Goal: Transaction & Acquisition: Purchase product/service

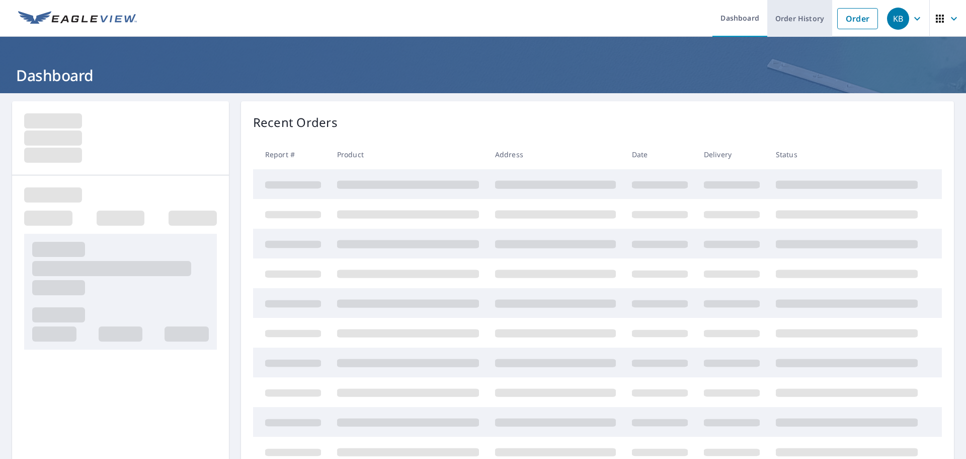
drag, startPoint x: 844, startPoint y: 21, endPoint x: 823, endPoint y: 25, distance: 20.9
click at [844, 21] on link "Order" at bounding box center [857, 18] width 41 height 21
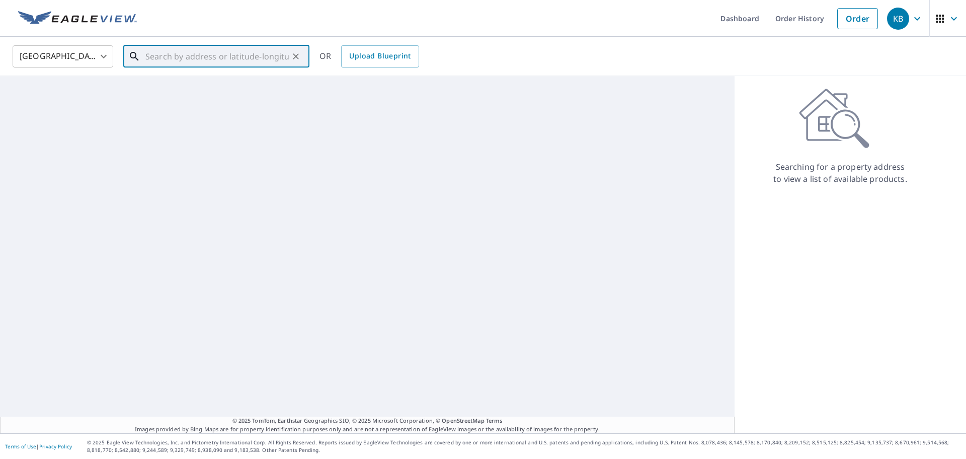
click at [195, 60] on input "text" at bounding box center [216, 56] width 143 height 28
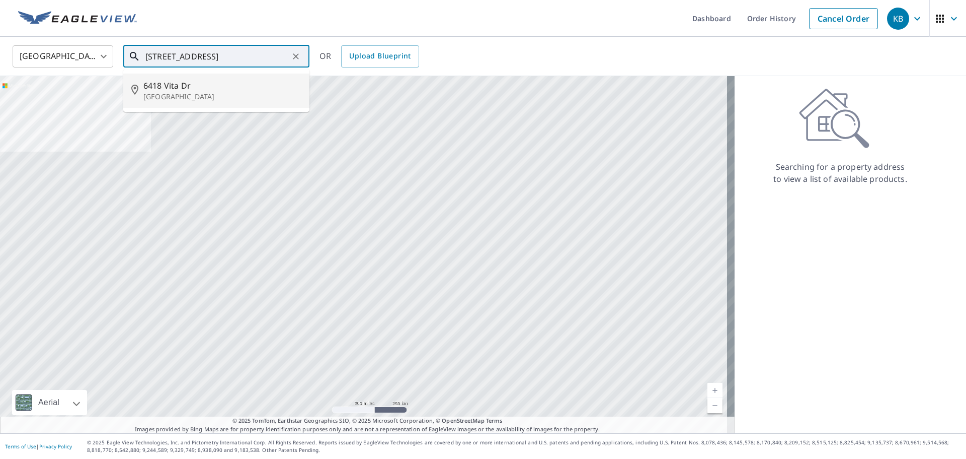
click at [176, 85] on span "6418 Vita Dr" at bounding box center [222, 86] width 158 height 12
type input "[STREET_ADDRESS]"
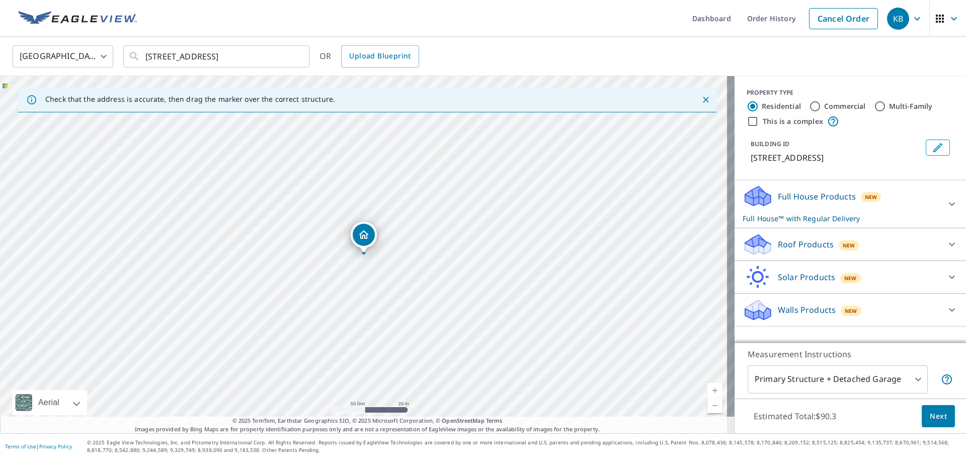
click at [792, 243] on p "Roof Products" at bounding box center [806, 244] width 56 height 12
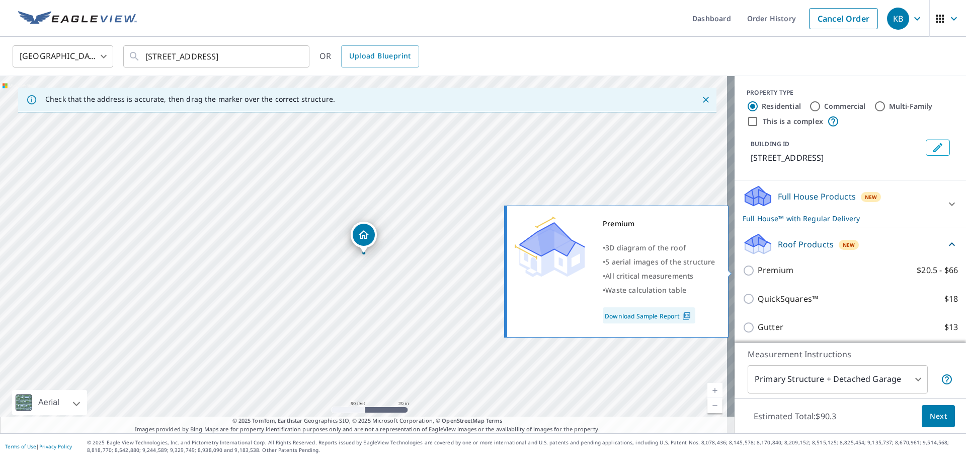
click at [781, 270] on p "Premium" at bounding box center [776, 270] width 36 height 13
click at [758, 270] on input "Premium $20.5 - $66" at bounding box center [750, 270] width 15 height 12
checkbox input "true"
checkbox input "false"
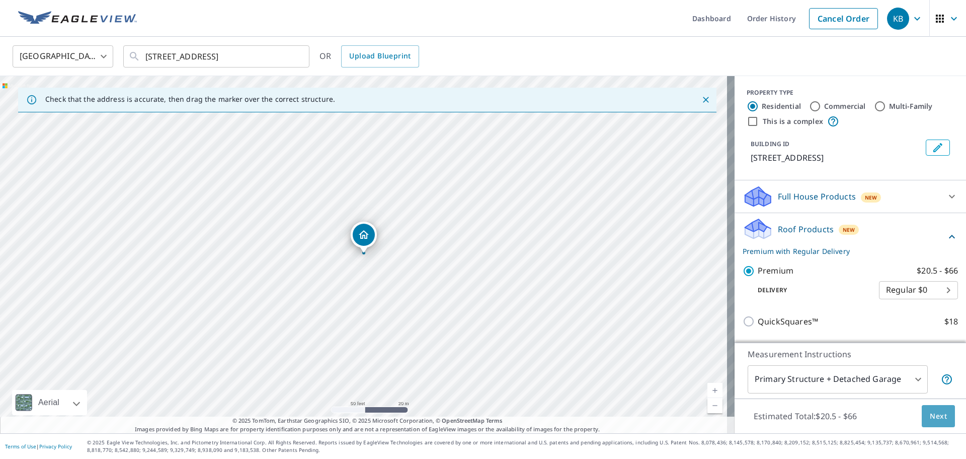
click at [935, 413] on span "Next" at bounding box center [938, 416] width 17 height 13
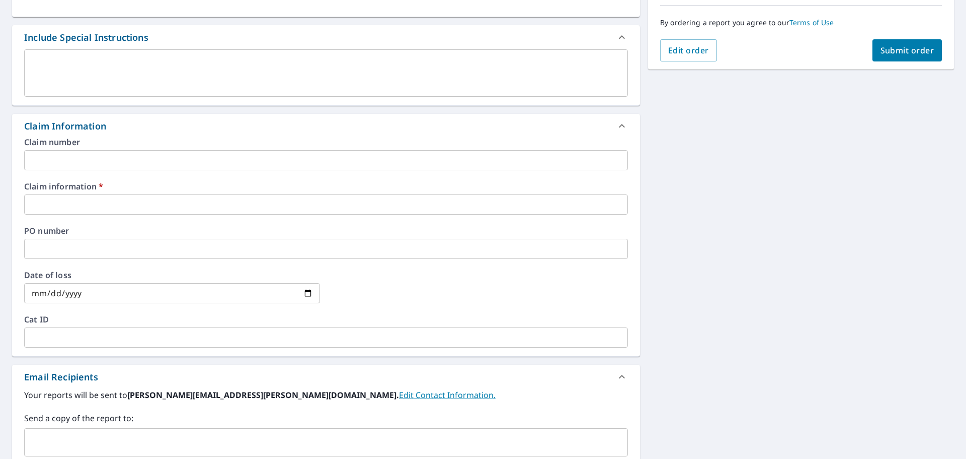
click at [92, 212] on div "Claim number ​ Claim information   * ​ PO number ​ Date of loss ​ Cat ID ​" at bounding box center [326, 247] width 628 height 218
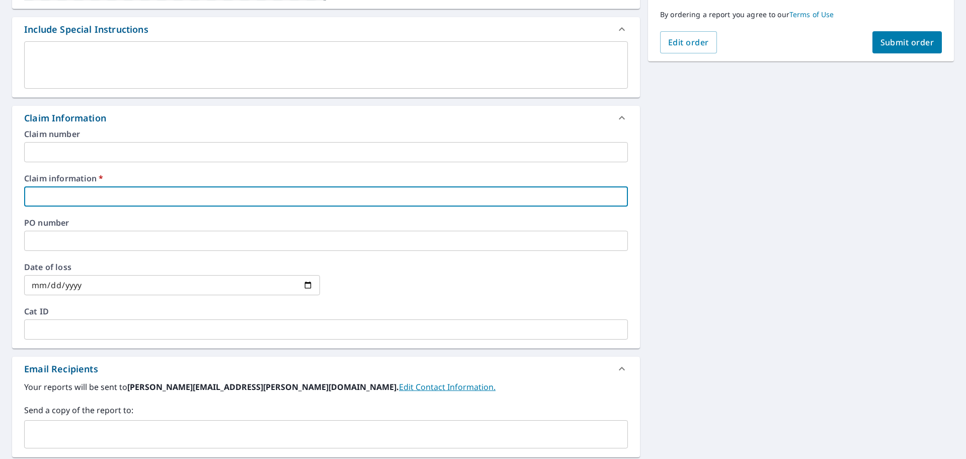
scroll to position [264, 0]
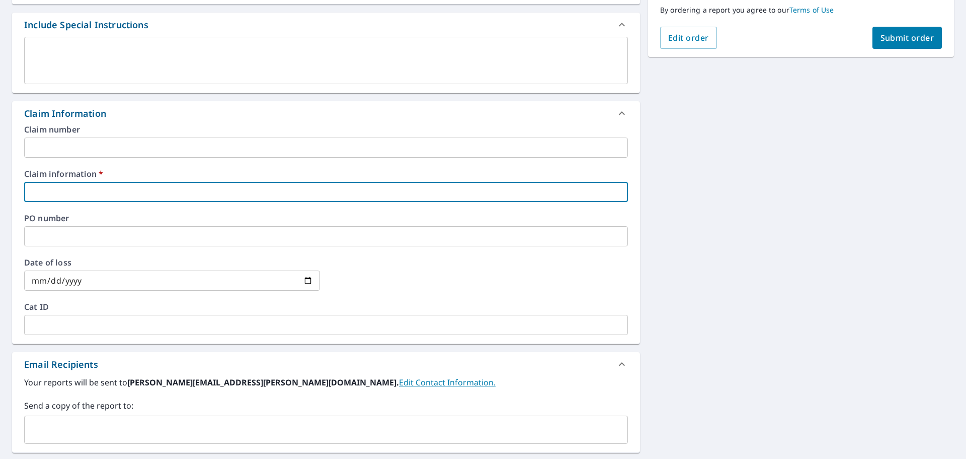
type input "5"
checkbox input "true"
type input "55"
checkbox input "true"
type input "553"
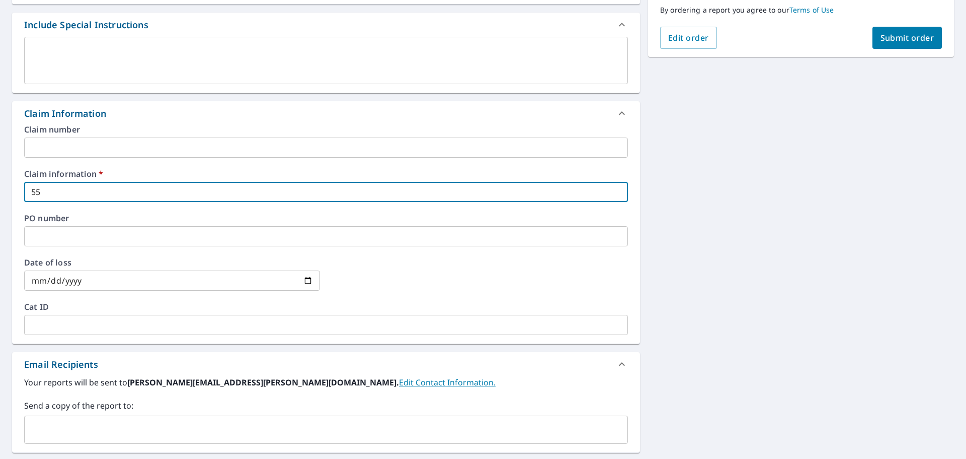
checkbox input "true"
type input "5536"
checkbox input "true"
type input "55360"
checkbox input "true"
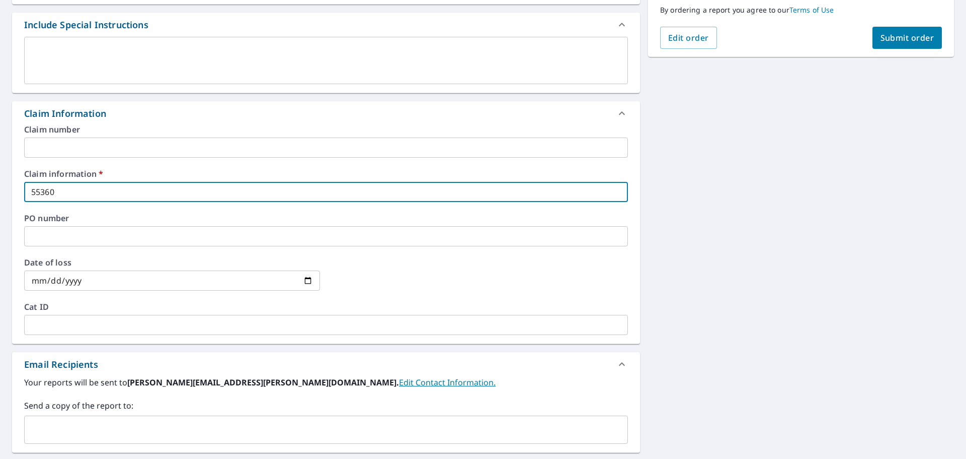
type input "553605"
checkbox input "true"
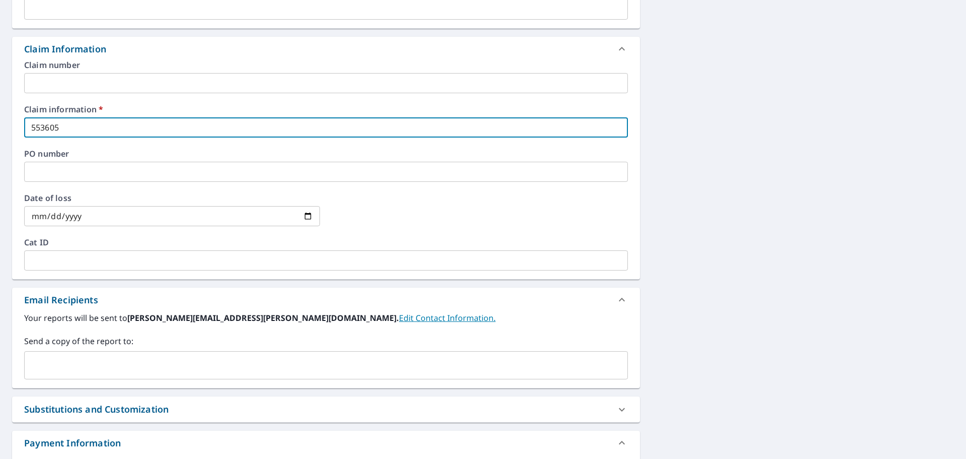
scroll to position [399, 0]
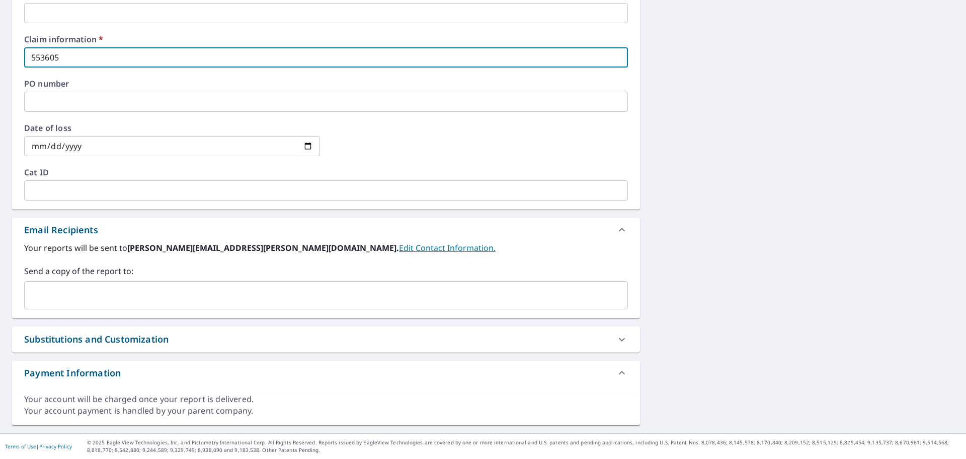
type input "553605"
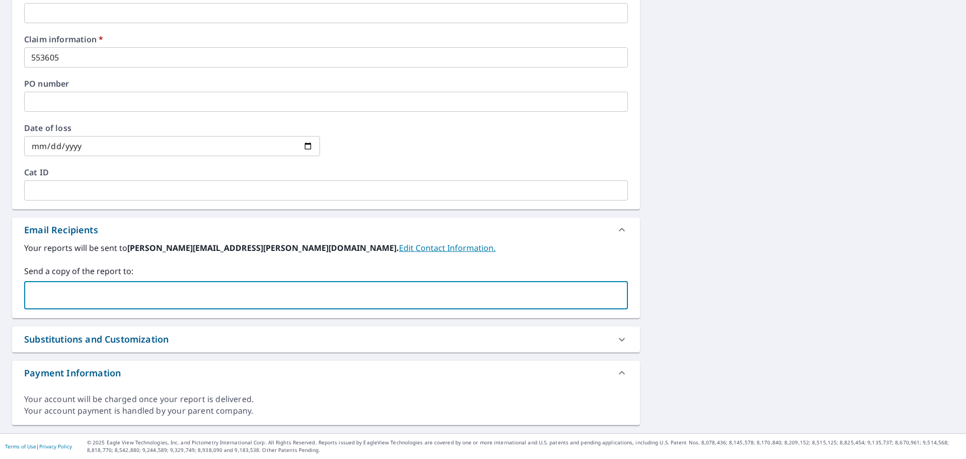
click at [111, 296] on input "text" at bounding box center [319, 294] width 580 height 19
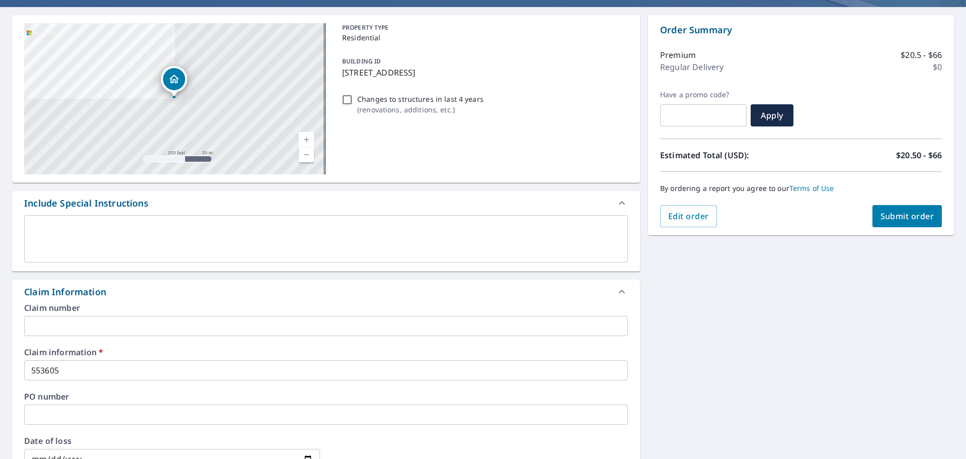
scroll to position [71, 0]
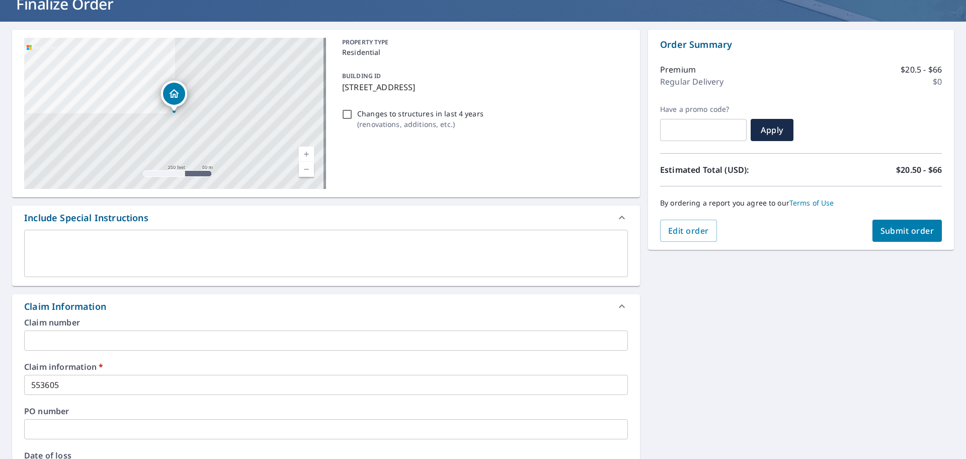
type input "[EMAIL_ADDRESS][DOMAIN_NAME]"
click at [881, 231] on span "Submit order" at bounding box center [908, 230] width 54 height 11
checkbox input "true"
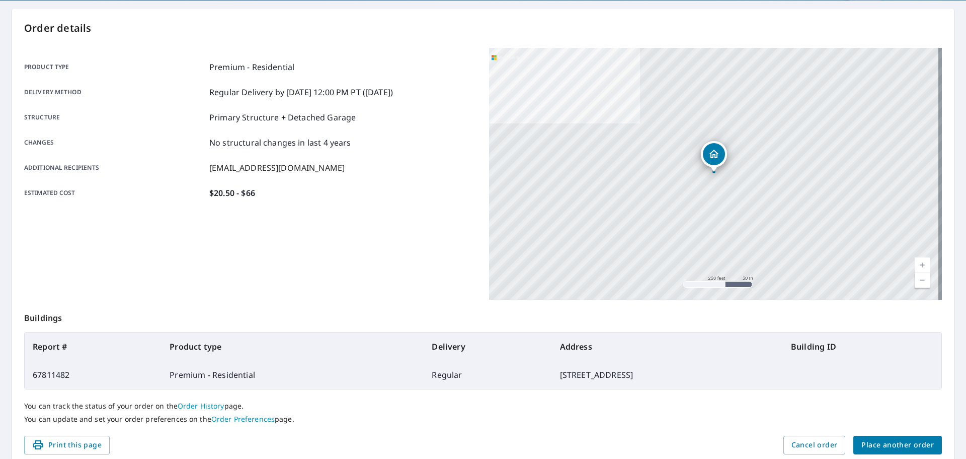
scroll to position [122, 0]
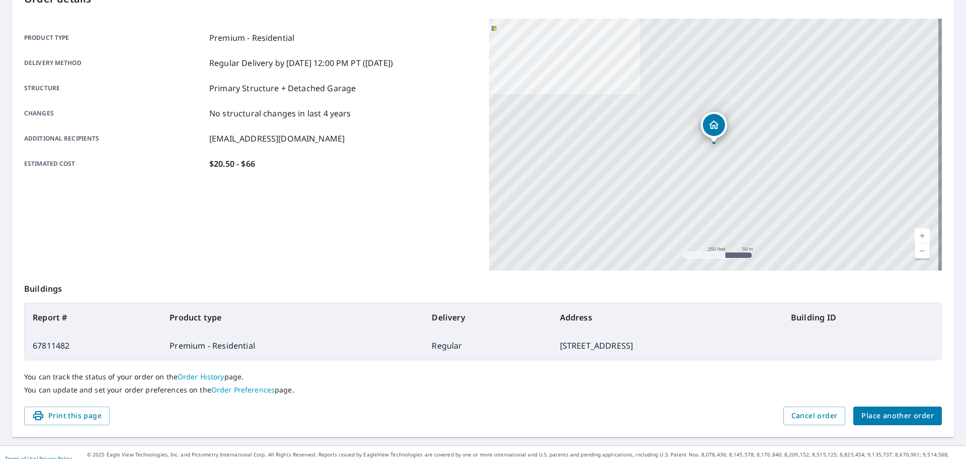
click at [883, 419] on span "Place another order" at bounding box center [898, 415] width 72 height 13
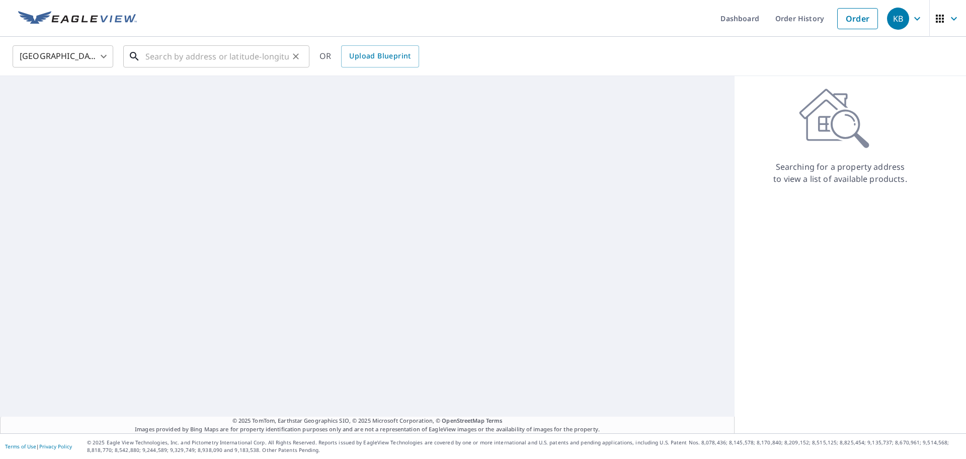
click at [193, 57] on input "text" at bounding box center [216, 56] width 143 height 28
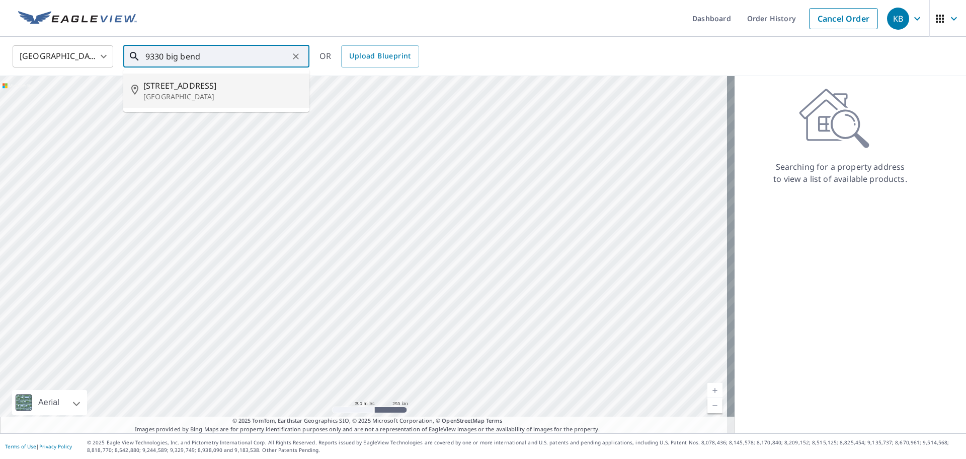
click at [210, 91] on span "[STREET_ADDRESS]" at bounding box center [222, 86] width 158 height 12
type input "[STREET_ADDRESS]"
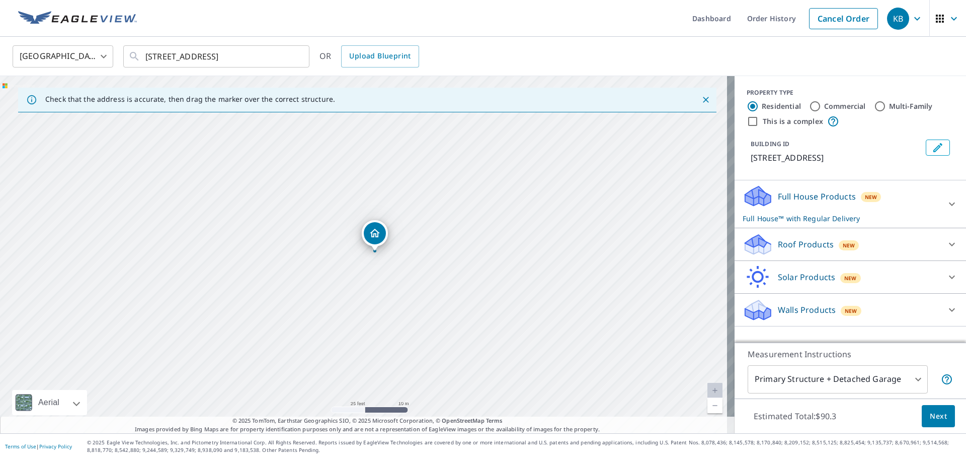
drag, startPoint x: 303, startPoint y: 276, endPoint x: 339, endPoint y: 254, distance: 42.0
click at [339, 254] on div "[STREET_ADDRESS]" at bounding box center [367, 254] width 735 height 357
click at [806, 250] on div "Roof Products New" at bounding box center [841, 245] width 197 height 24
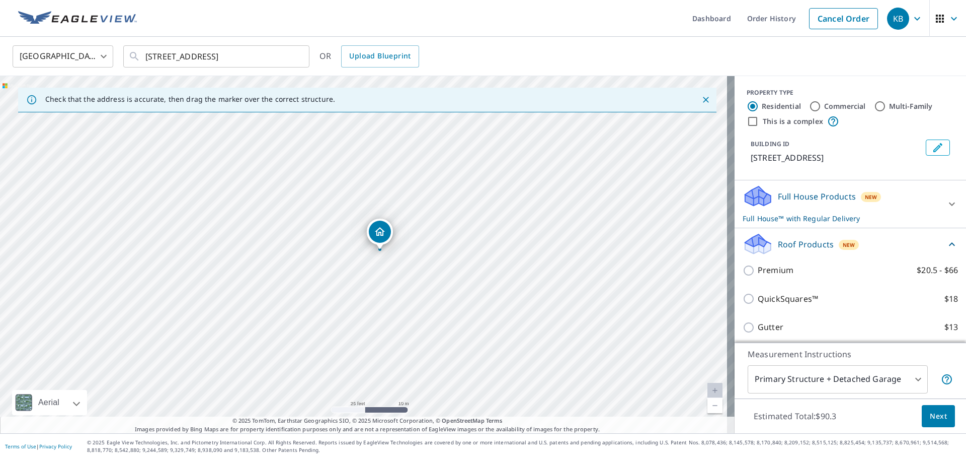
click at [782, 276] on p "Premium" at bounding box center [776, 270] width 36 height 13
click at [758, 276] on input "Premium $20.5 - $66" at bounding box center [750, 270] width 15 height 12
checkbox input "true"
checkbox input "false"
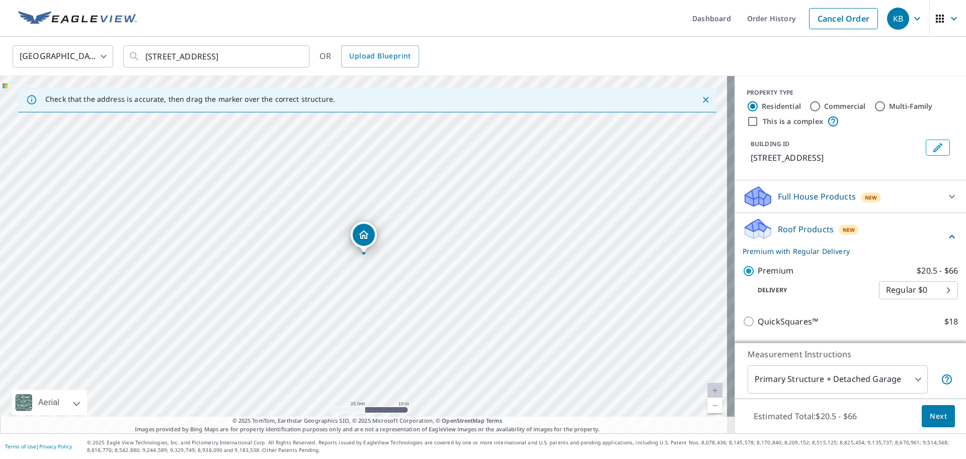
click at [930, 421] on span "Next" at bounding box center [938, 416] width 17 height 13
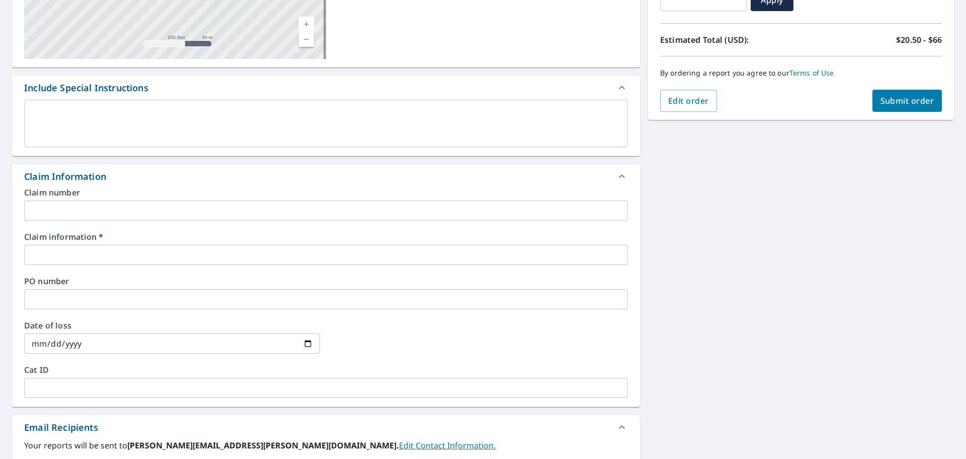
click at [100, 248] on input "text" at bounding box center [326, 255] width 604 height 20
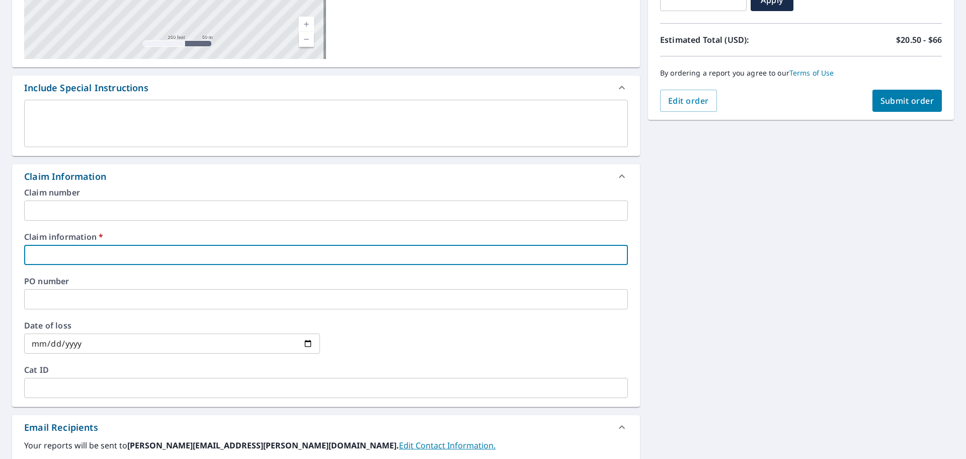
scroll to position [214, 0]
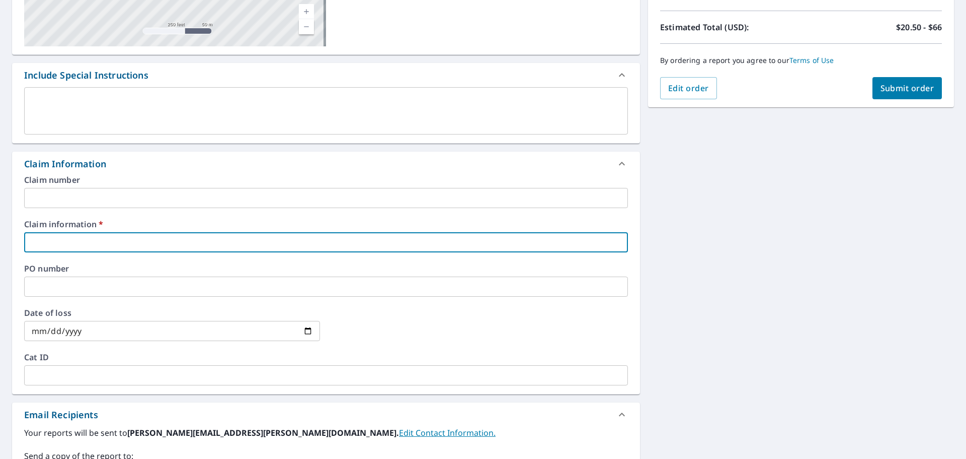
type input "5"
checkbox input "true"
type input "55"
checkbox input "true"
type input "553"
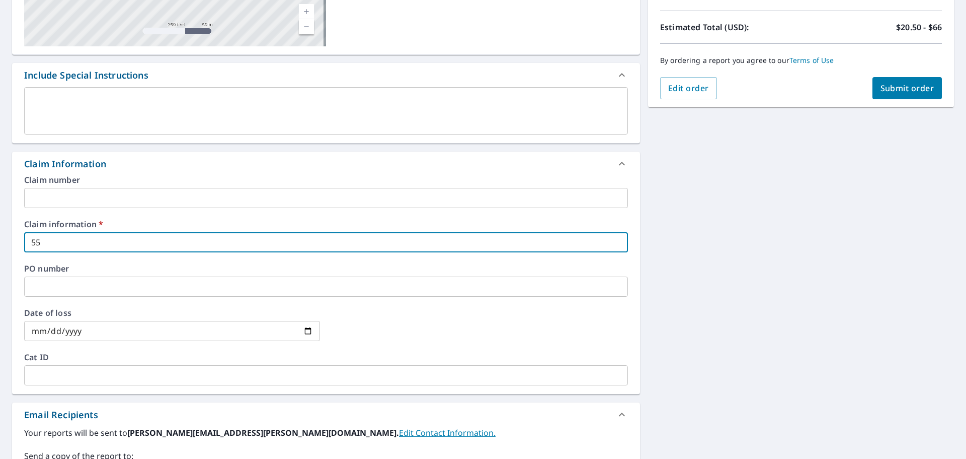
checkbox input "true"
type input "5536"
checkbox input "true"
type input "55360"
checkbox input "true"
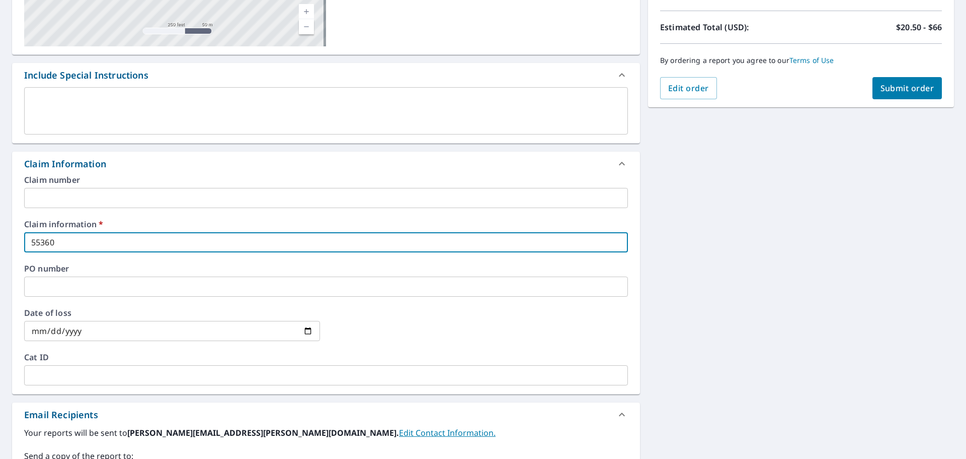
type input "553605"
checkbox input "true"
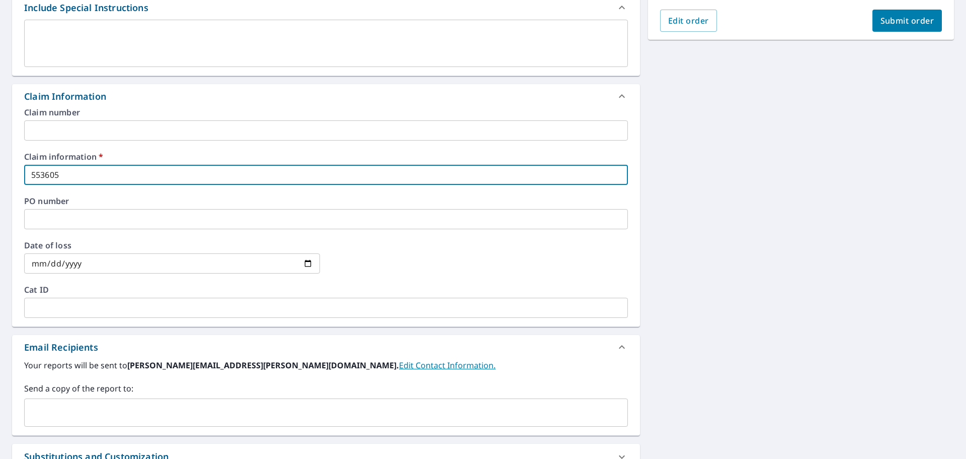
scroll to position [399, 0]
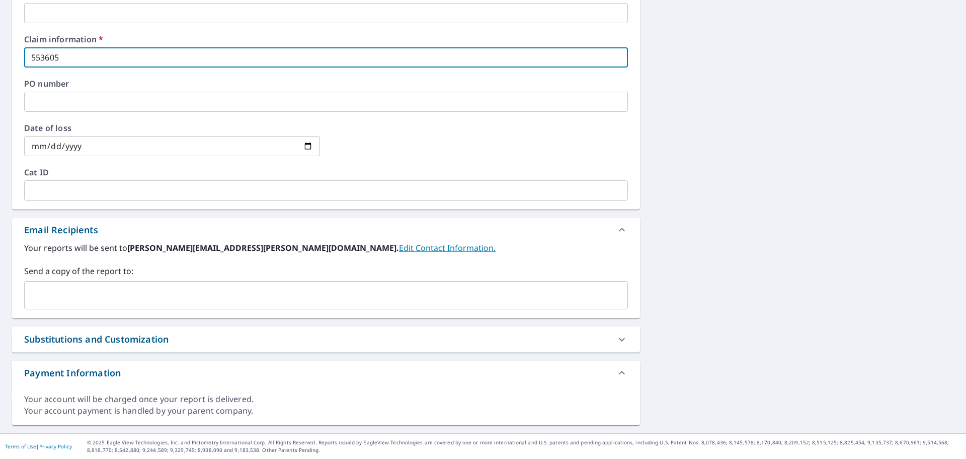
type input "553605"
click at [137, 288] on input "text" at bounding box center [319, 294] width 580 height 19
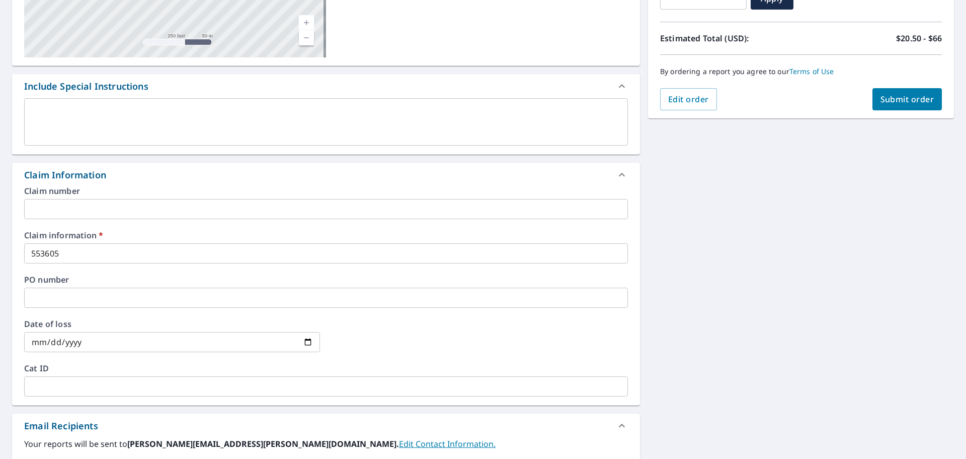
scroll to position [134, 0]
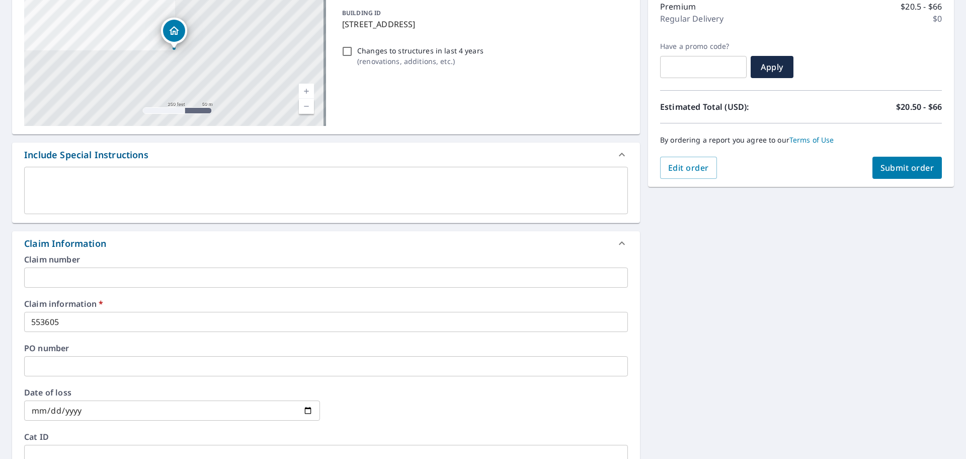
type input "[PERSON_NAME][EMAIL_ADDRESS][DOMAIN_NAME]"
click at [906, 170] on span "Submit order" at bounding box center [908, 167] width 54 height 11
checkbox input "true"
